Goal: Task Accomplishment & Management: Manage account settings

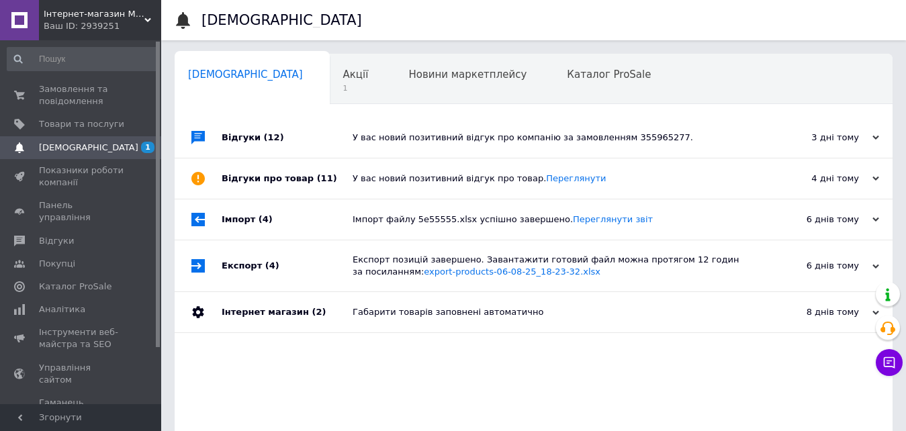
click at [330, 81] on div "Акції 1" at bounding box center [363, 79] width 66 height 51
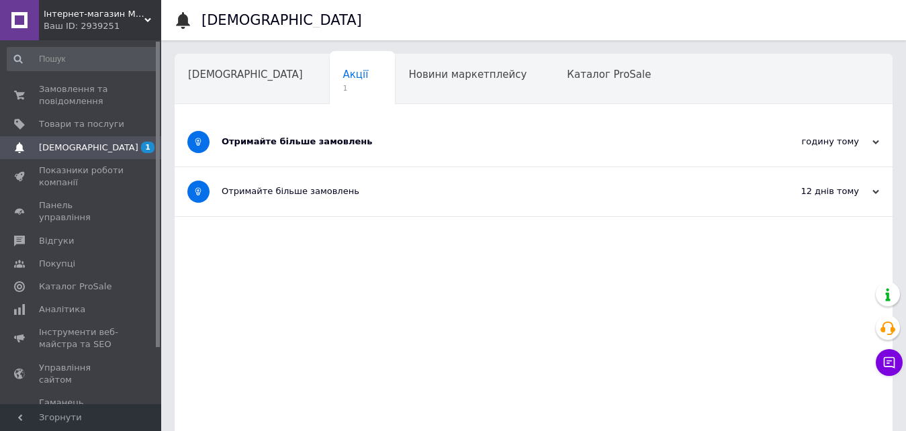
click at [376, 141] on div "Отримайте більше замовлень" at bounding box center [483, 142] width 523 height 12
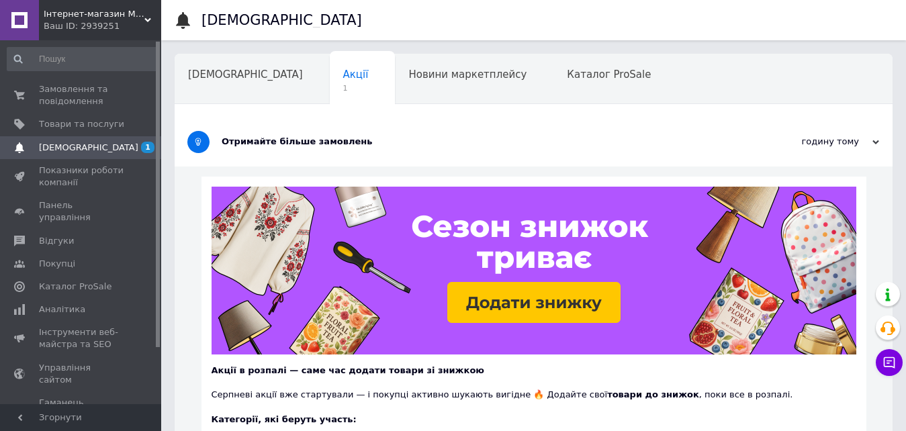
click at [355, 139] on div "Отримайте більше замовлень" at bounding box center [483, 142] width 523 height 12
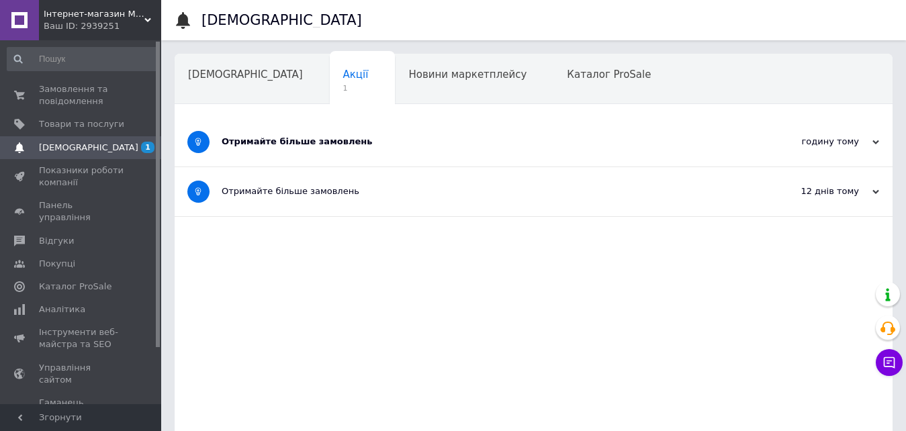
click at [355, 139] on div "Отримайте більше замовлень" at bounding box center [483, 142] width 523 height 12
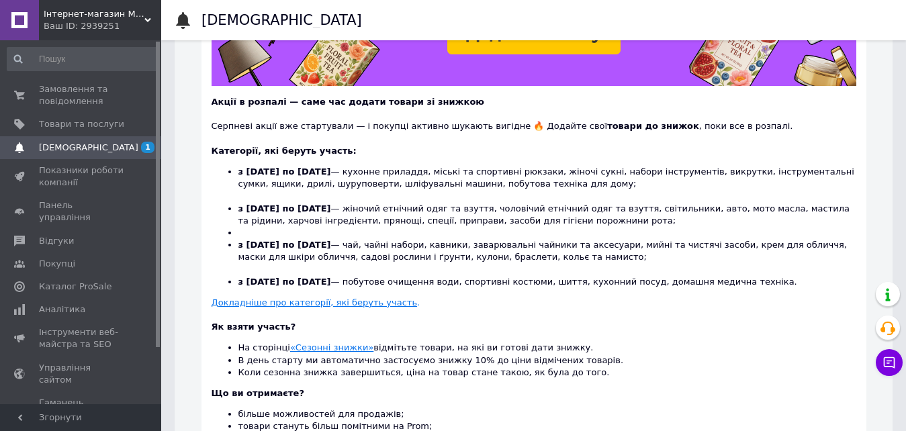
scroll to position [425, 0]
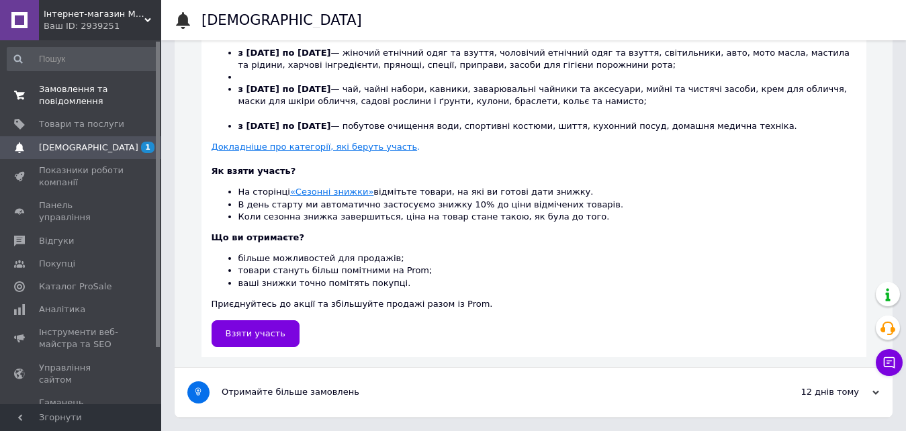
click at [97, 83] on link "Замовлення та повідомлення 0 0" at bounding box center [82, 95] width 165 height 35
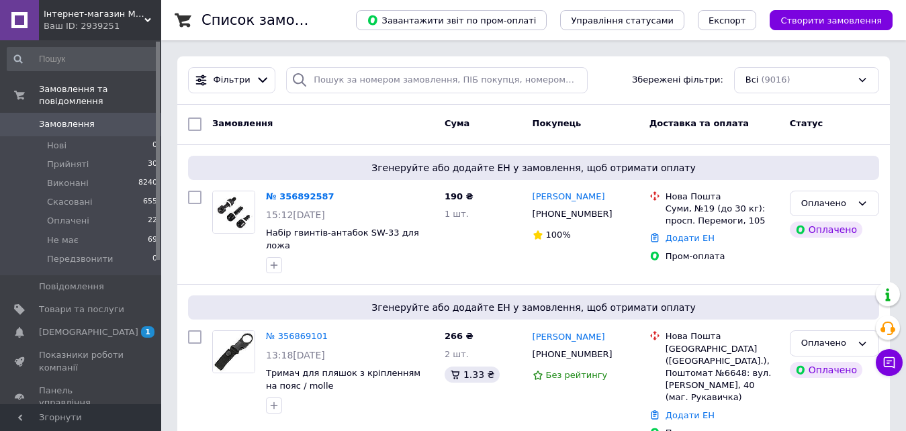
click at [304, 198] on link "№ 356892587" at bounding box center [300, 196] width 69 height 10
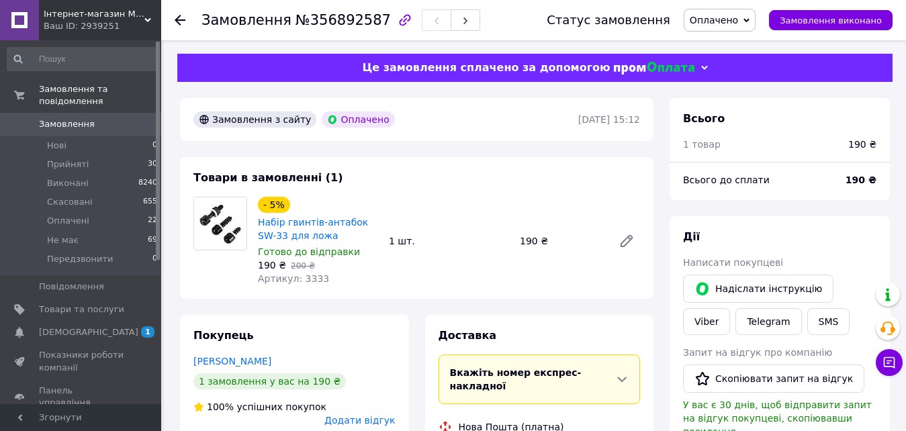
click at [302, 282] on span "Артикул: 3333" at bounding box center [293, 278] width 71 height 11
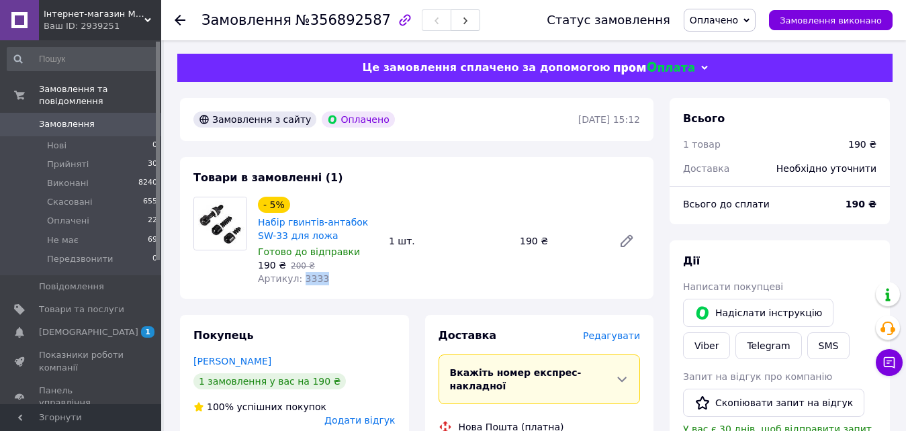
click at [302, 282] on span "Артикул: 3333" at bounding box center [293, 278] width 71 height 11
copy span "3333"
